Goal: Task Accomplishment & Management: Use online tool/utility

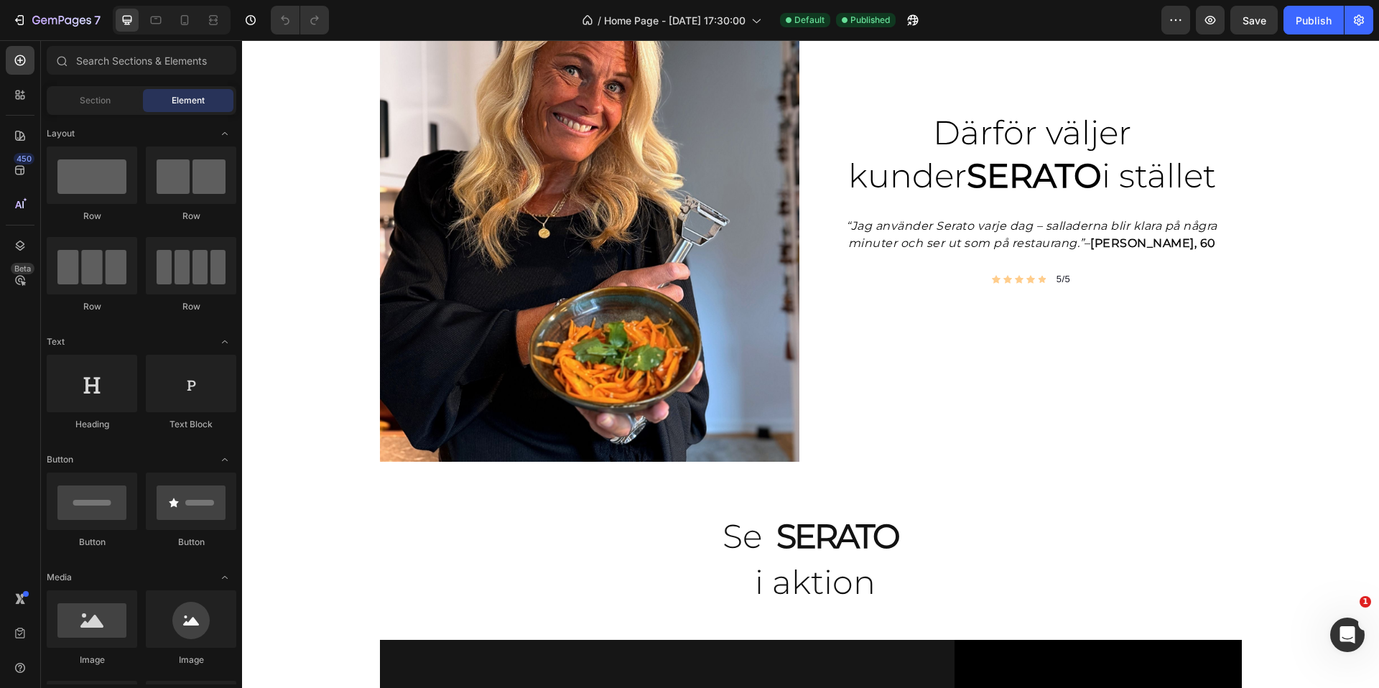
scroll to position [1410, 0]
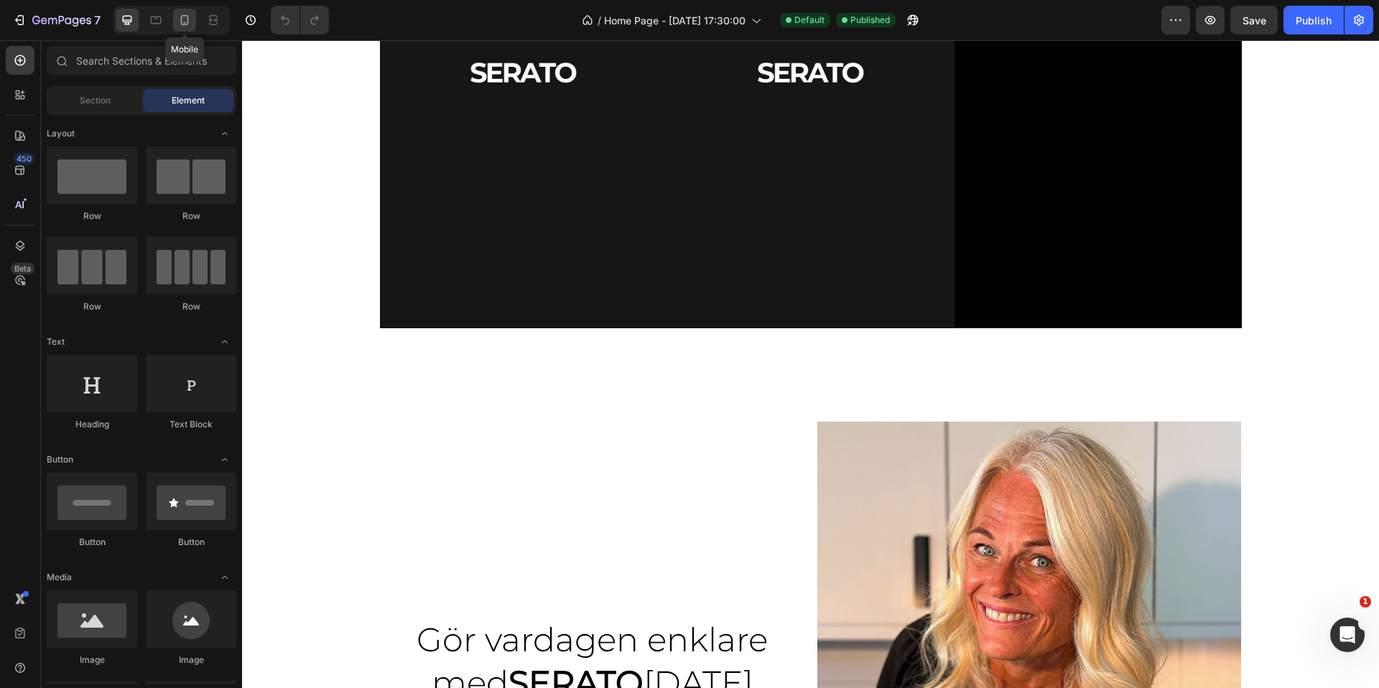
click at [180, 18] on icon at bounding box center [184, 20] width 14 height 14
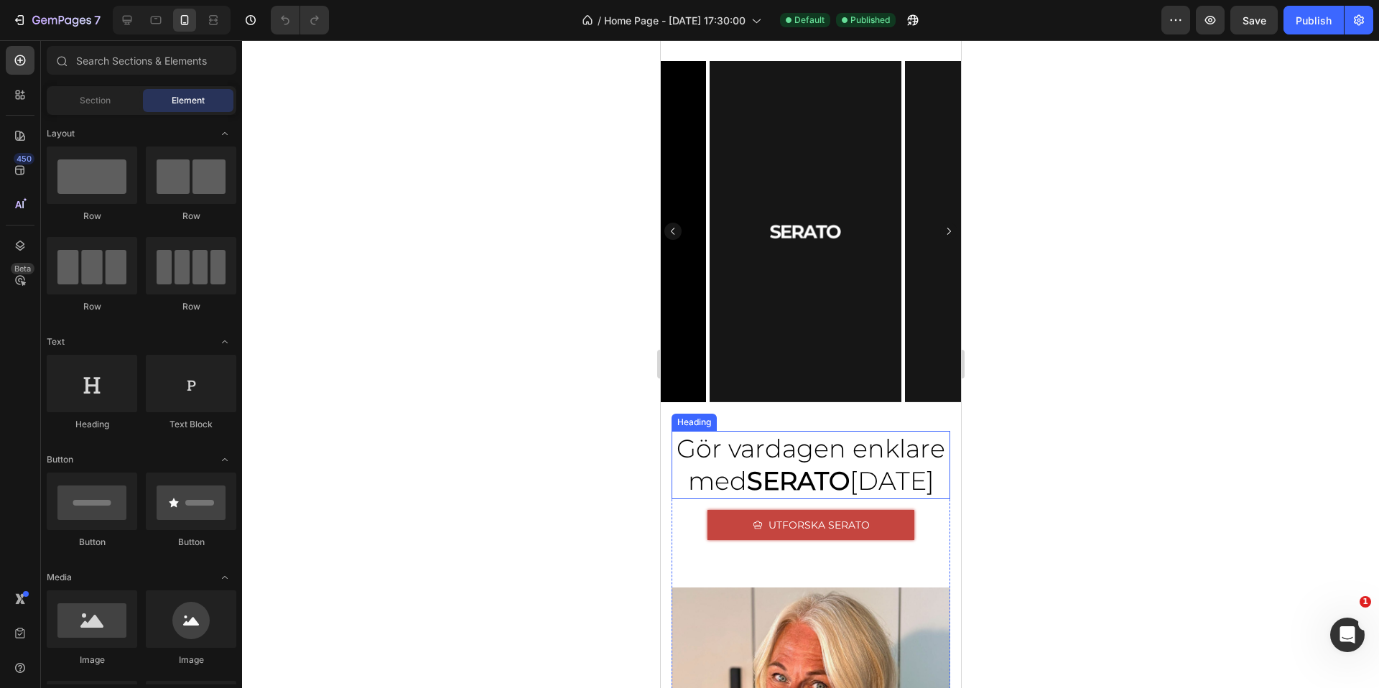
scroll to position [1106, 0]
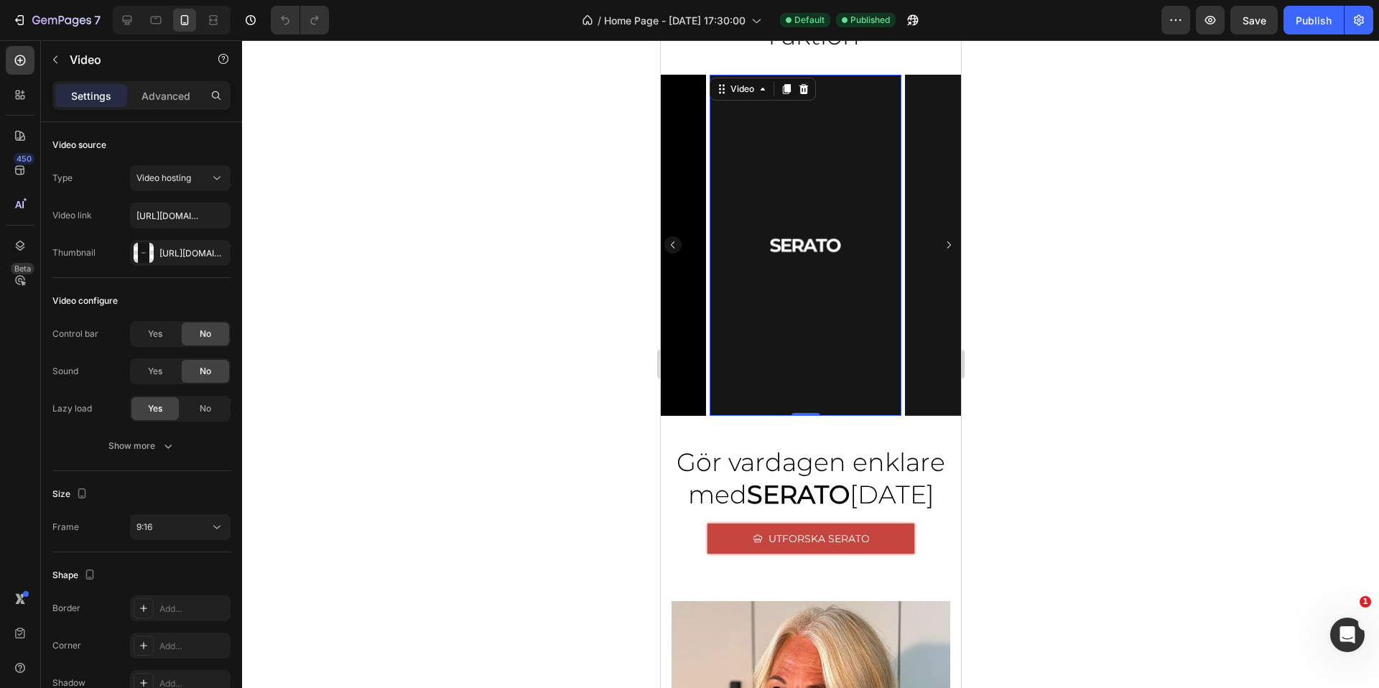
click at [818, 336] on video at bounding box center [805, 245] width 192 height 341
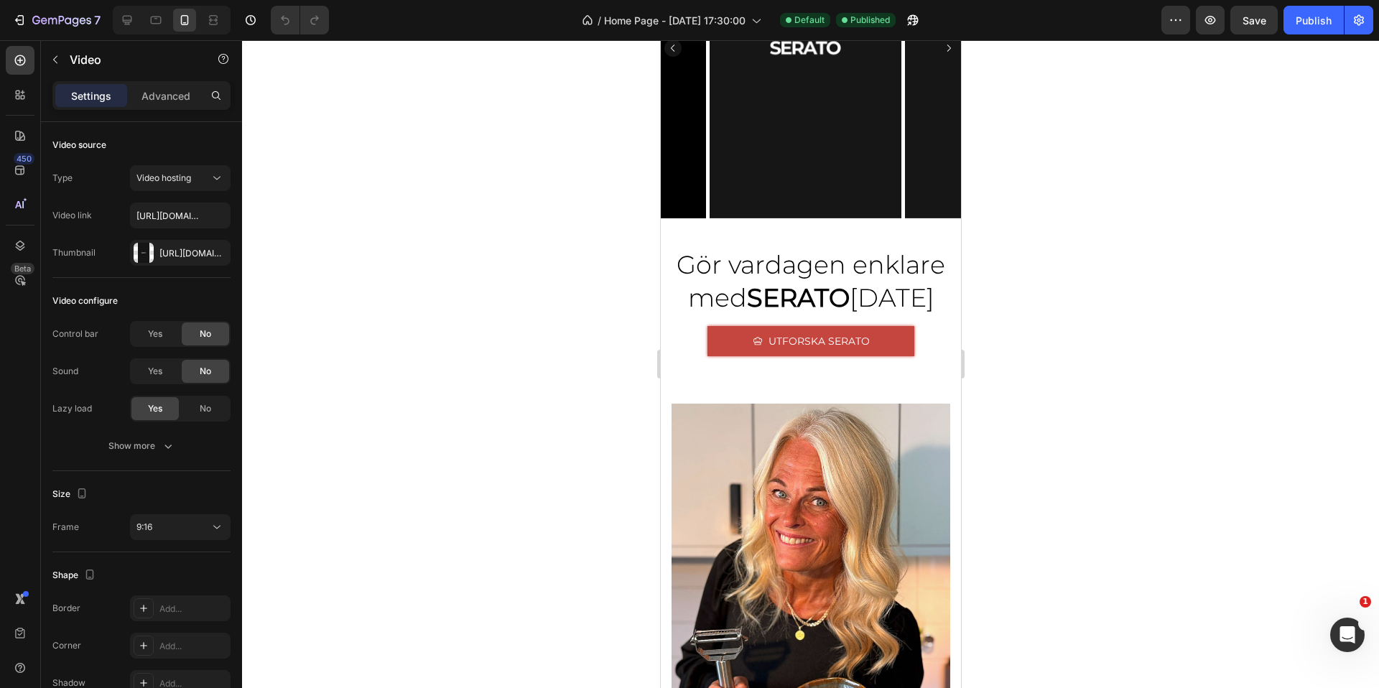
scroll to position [906, 0]
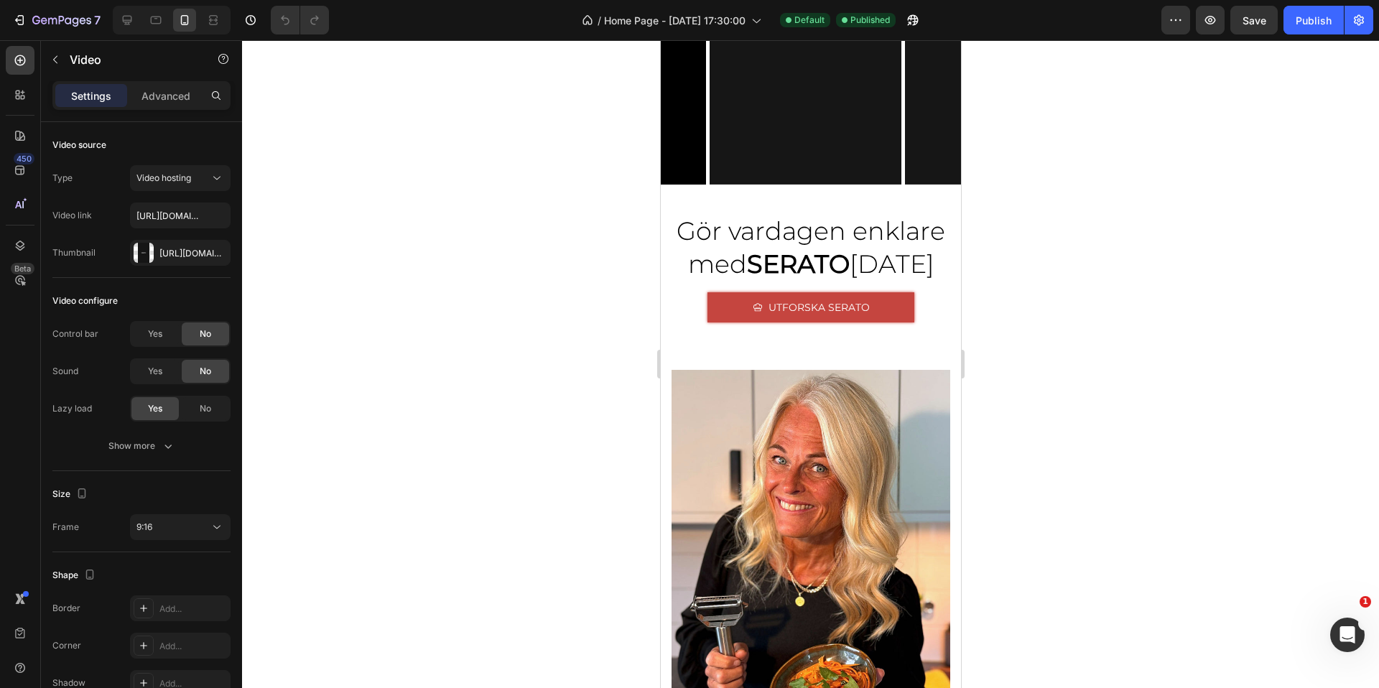
click at [820, 185] on video at bounding box center [805, 13] width 192 height 341
click at [777, 185] on video at bounding box center [805, 13] width 192 height 341
click at [675, 23] on button "Carousel Back Arrow" at bounding box center [672, 14] width 17 height 17
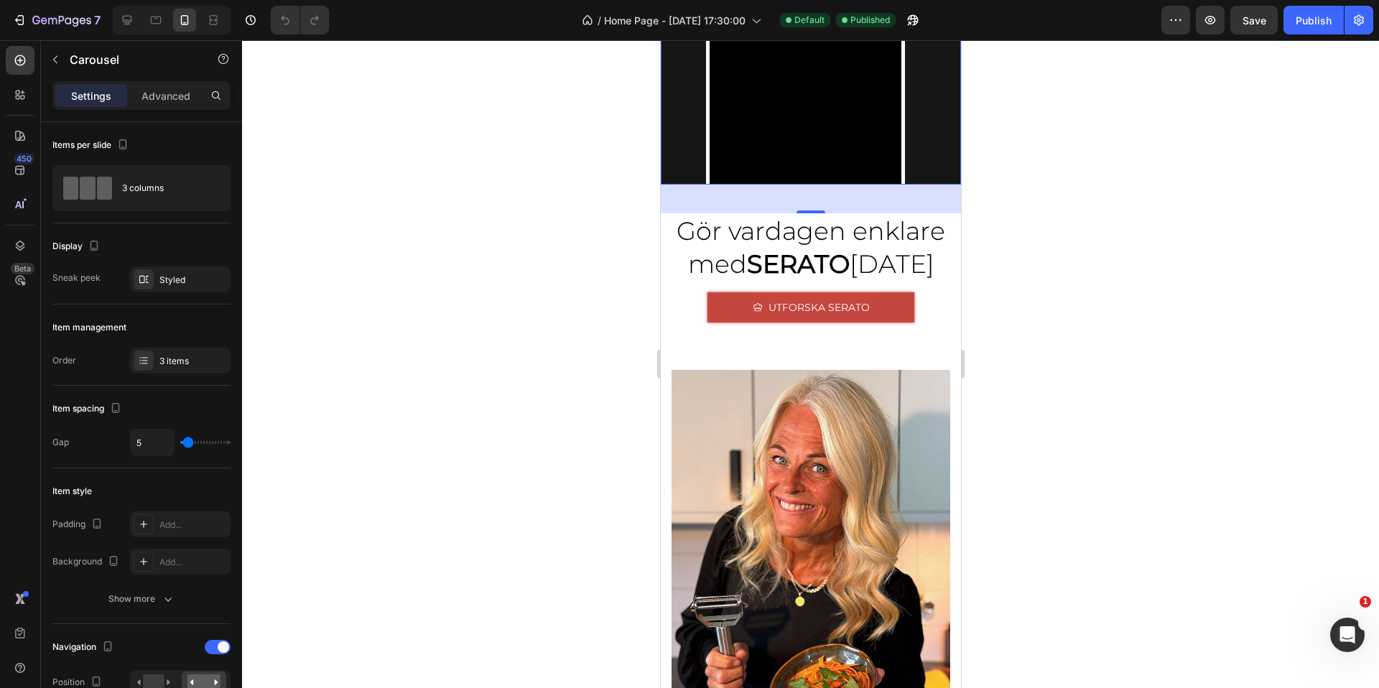
click at [943, 19] on icon "Carousel Next Arrow" at bounding box center [948, 14] width 10 height 10
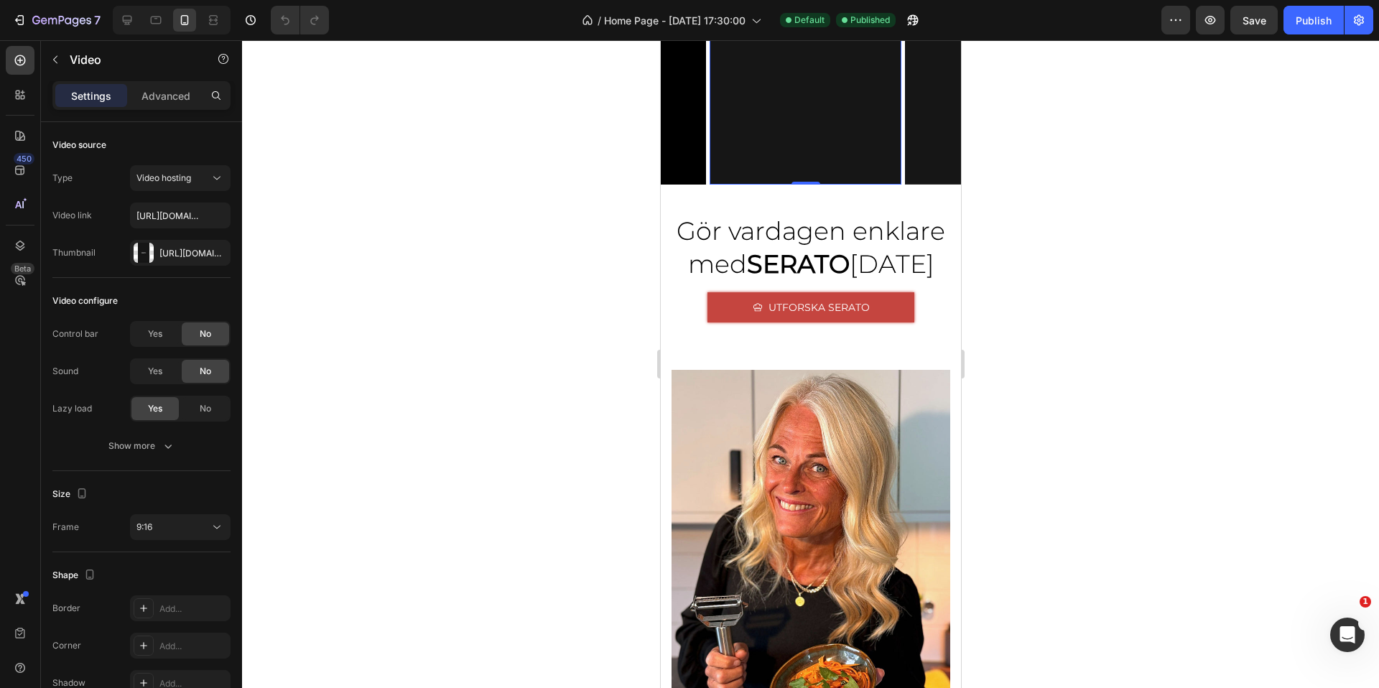
click at [774, 185] on video at bounding box center [805, 13] width 192 height 341
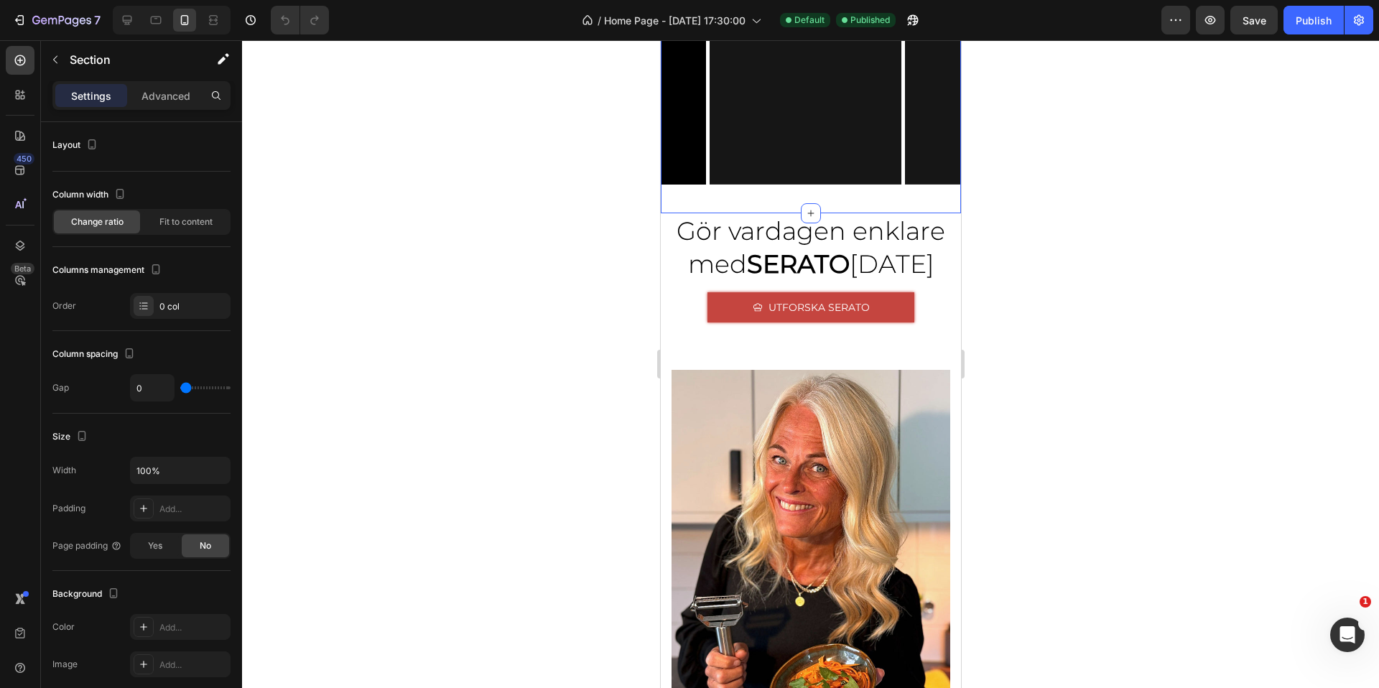
click at [726, 213] on div "Video Video Video [GEOGRAPHIC_DATA]" at bounding box center [810, 28] width 300 height 370
click at [648, 23] on span "Home Page - [DATE] 17:30:00" at bounding box center [675, 20] width 142 height 15
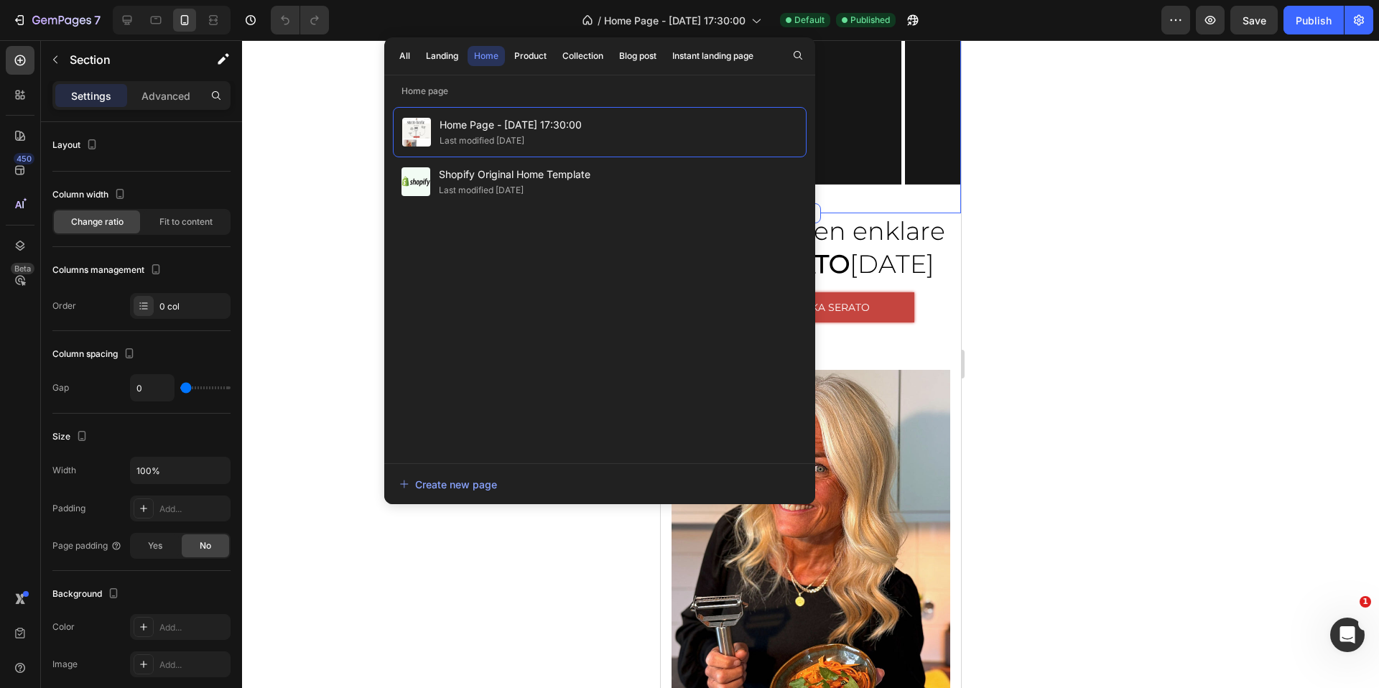
click at [339, 229] on div at bounding box center [810, 364] width 1137 height 648
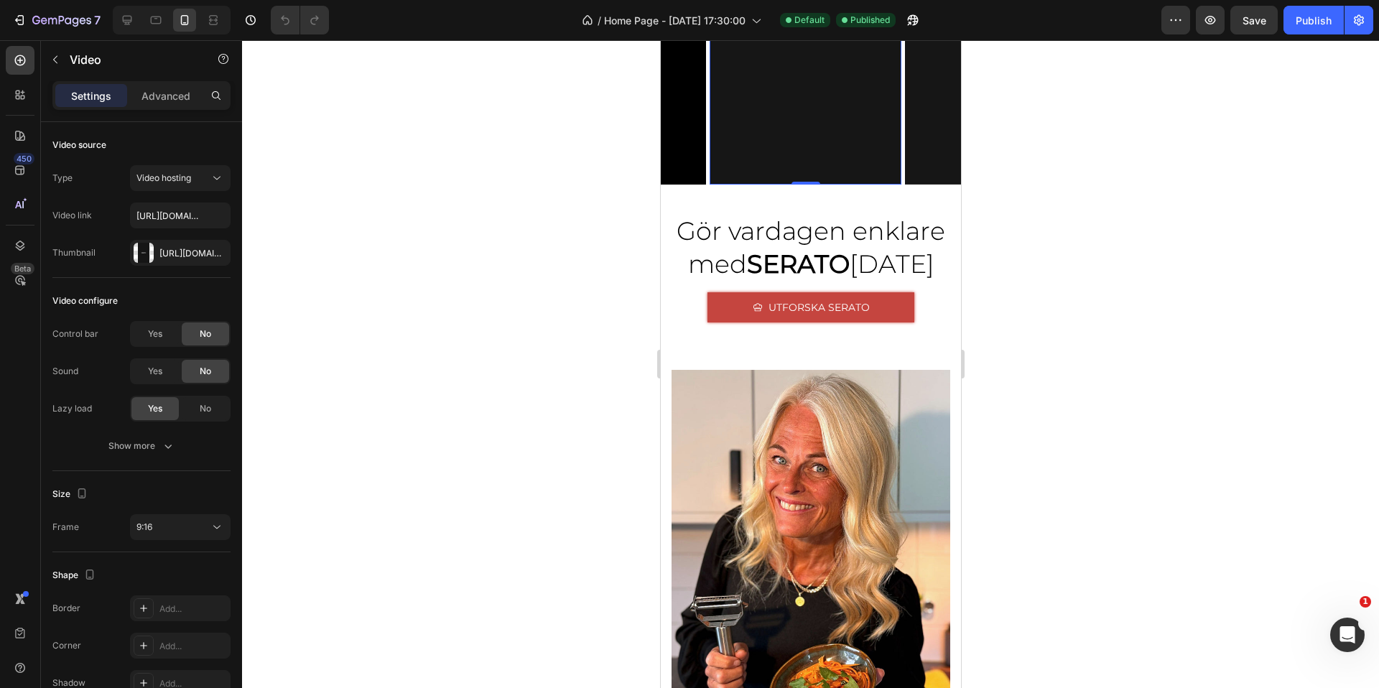
click at [809, 185] on video at bounding box center [805, 13] width 192 height 341
click at [165, 216] on input "[URL][DOMAIN_NAME]" at bounding box center [180, 216] width 101 height 26
click at [119, 212] on div "Video link [URL][DOMAIN_NAME]" at bounding box center [141, 216] width 178 height 26
click at [159, 214] on input "[URL][DOMAIN_NAME]" at bounding box center [180, 216] width 101 height 26
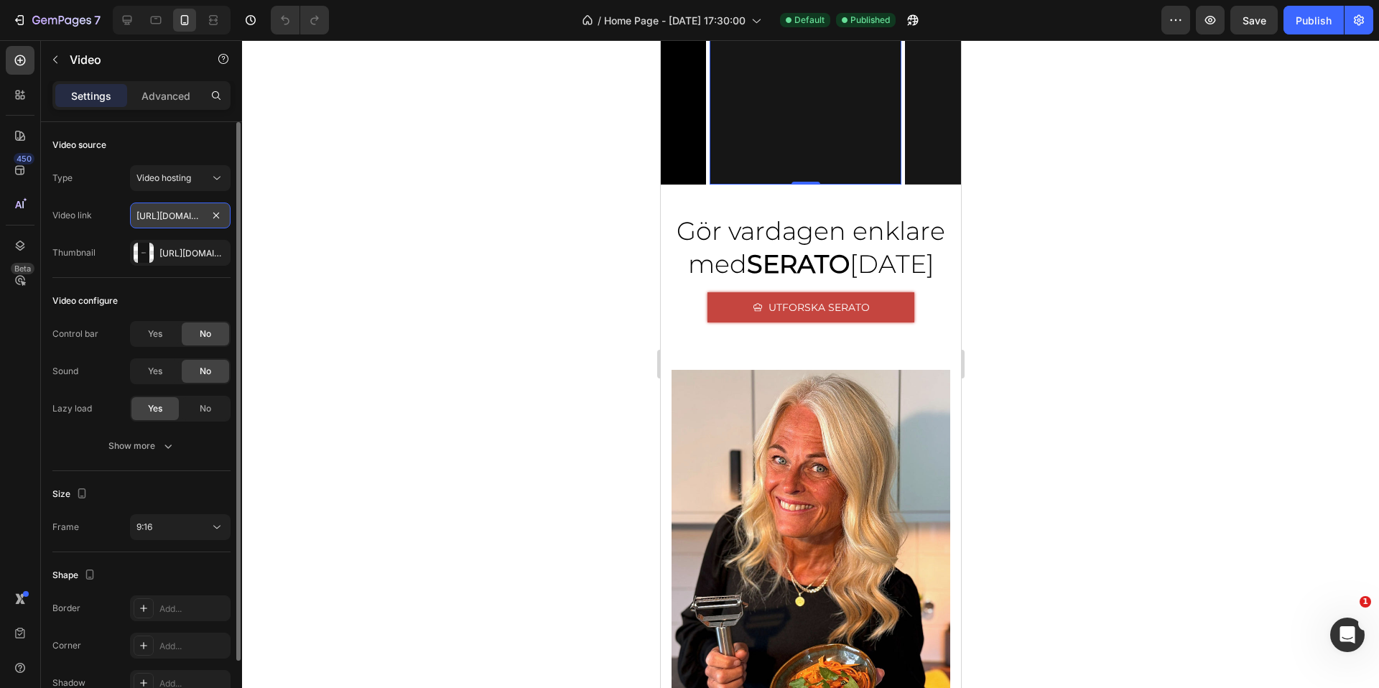
click at [159, 214] on input "[URL][DOMAIN_NAME]" at bounding box center [180, 216] width 101 height 26
click at [184, 215] on input "[URL][DOMAIN_NAME]" at bounding box center [180, 216] width 101 height 26
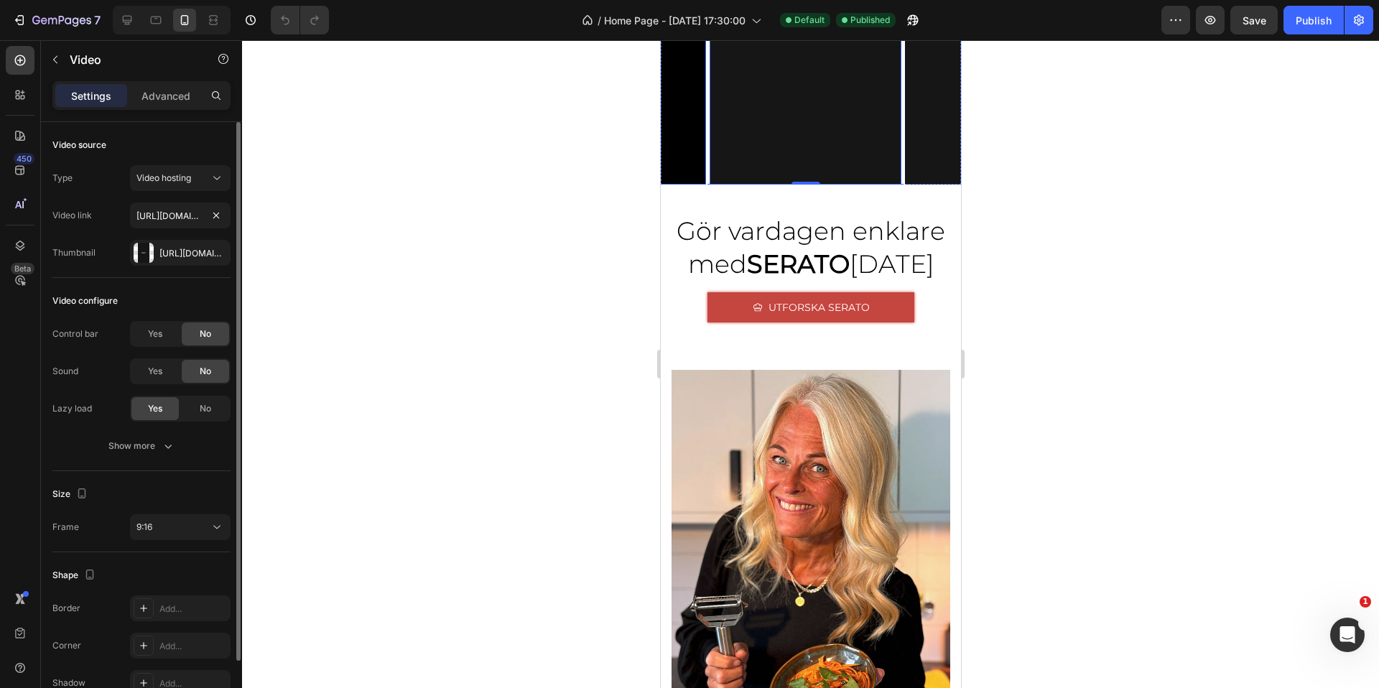
click at [111, 214] on div "Video link [URL][DOMAIN_NAME]" at bounding box center [141, 216] width 178 height 26
click at [454, 249] on div at bounding box center [810, 364] width 1137 height 648
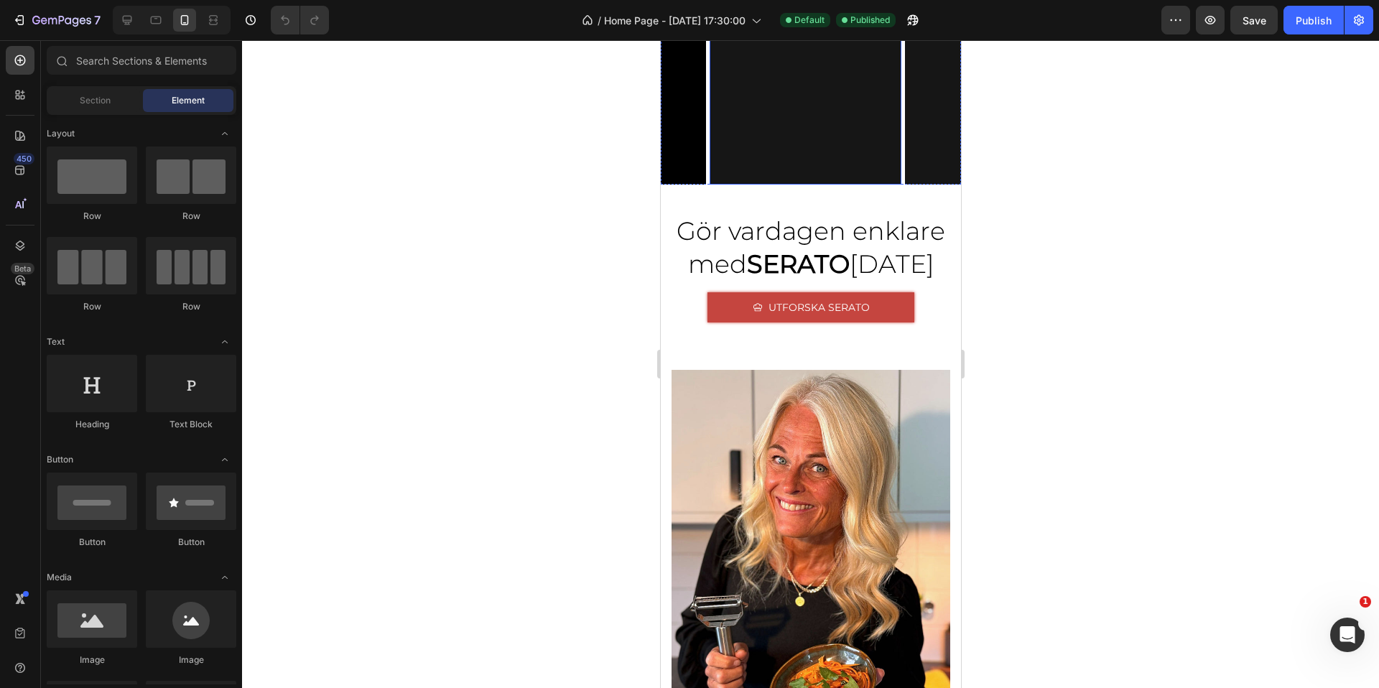
click at [782, 185] on video at bounding box center [805, 13] width 192 height 341
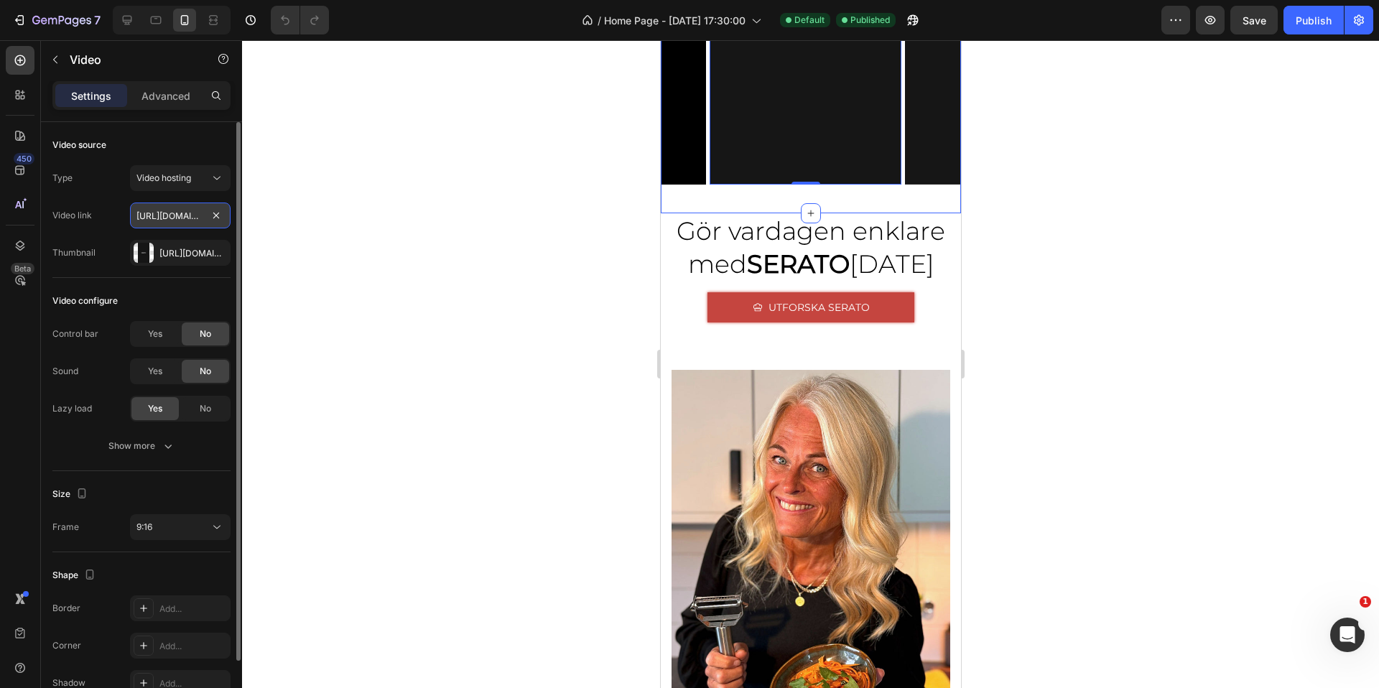
click at [185, 216] on input "[URL][DOMAIN_NAME]" at bounding box center [180, 216] width 101 height 26
click at [434, 231] on div at bounding box center [810, 364] width 1137 height 648
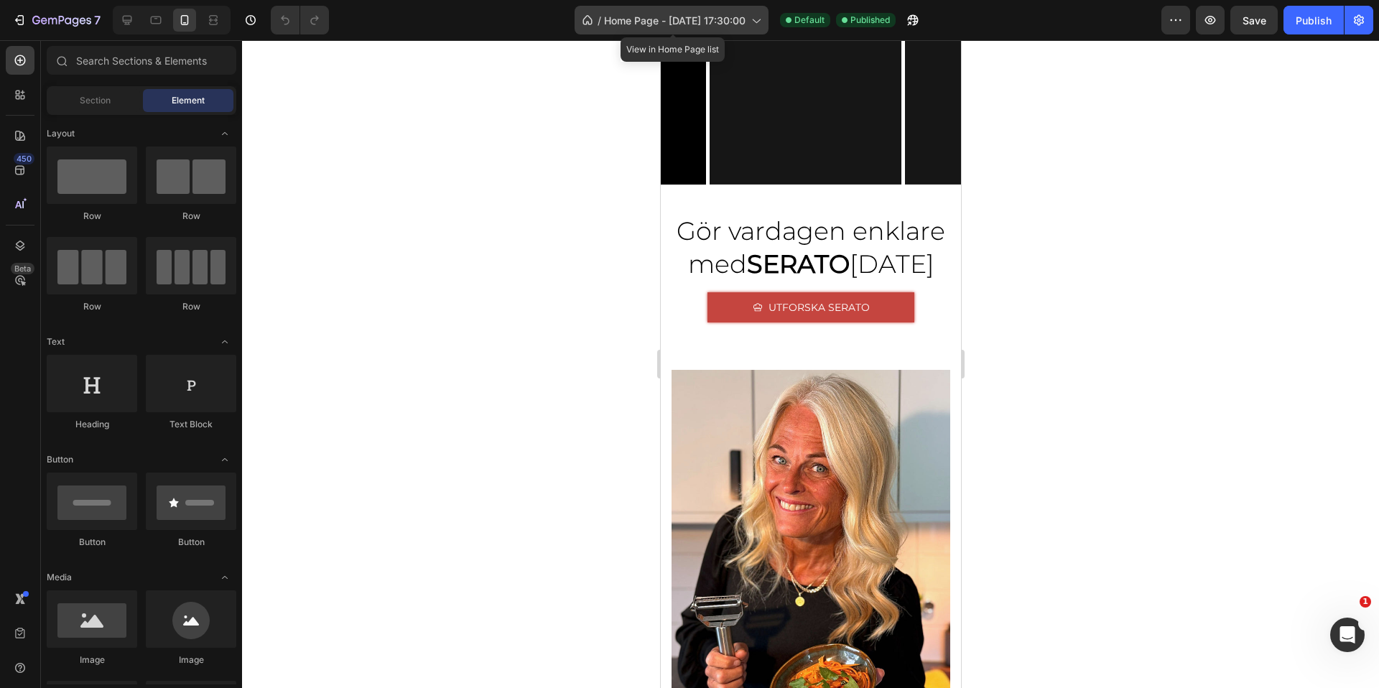
click at [740, 17] on span "Home Page - [DATE] 17:30:00" at bounding box center [675, 20] width 142 height 15
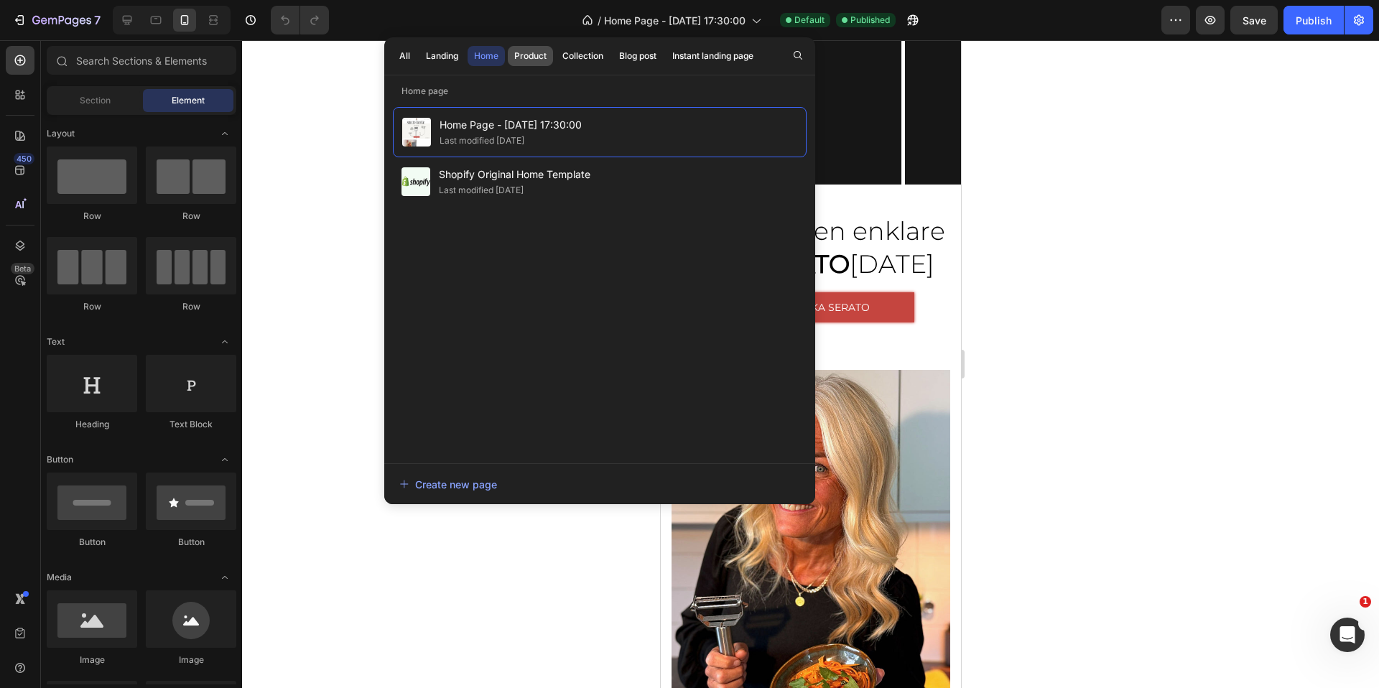
click at [535, 56] on div "Product" at bounding box center [530, 56] width 32 height 13
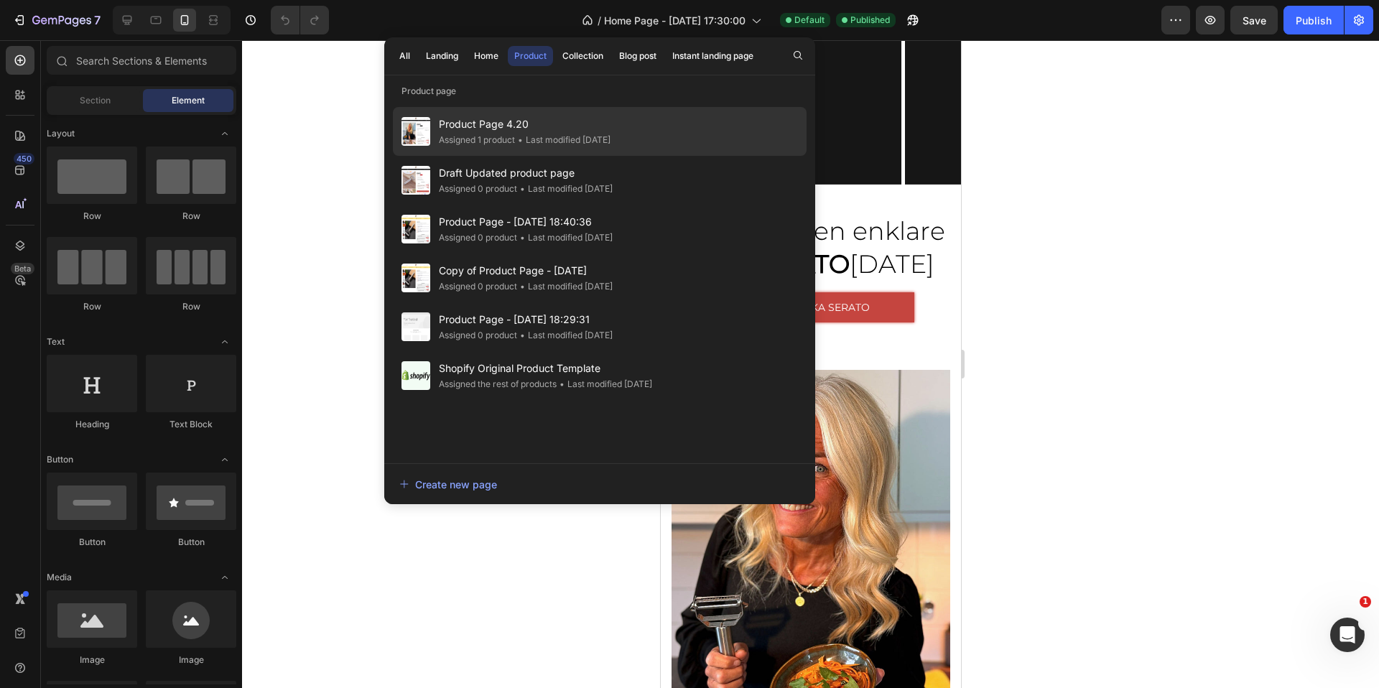
click at [514, 126] on span "Product Page 4.20" at bounding box center [525, 124] width 172 height 17
